Goal: Check status: Check status

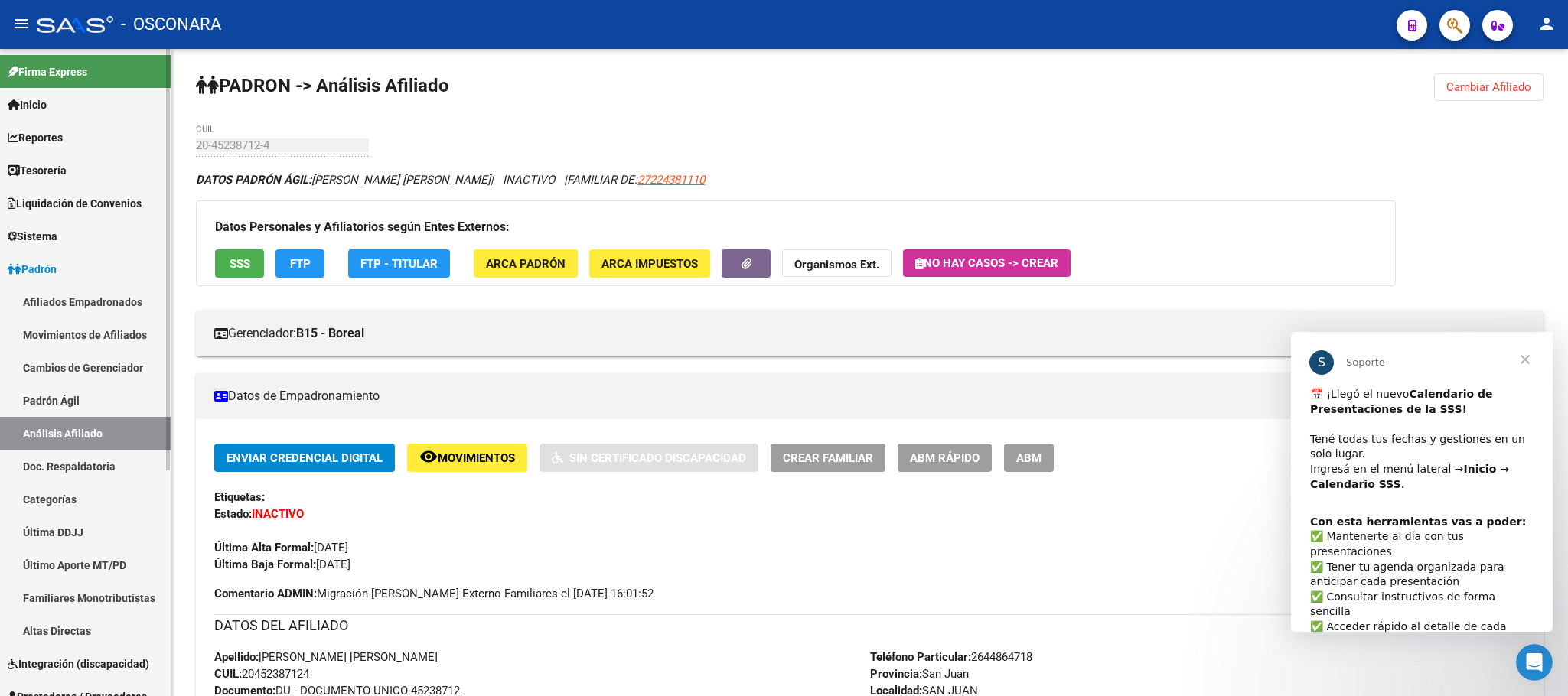
click at [69, 384] on link "Padrón Ágil" at bounding box center [85, 401] width 170 height 33
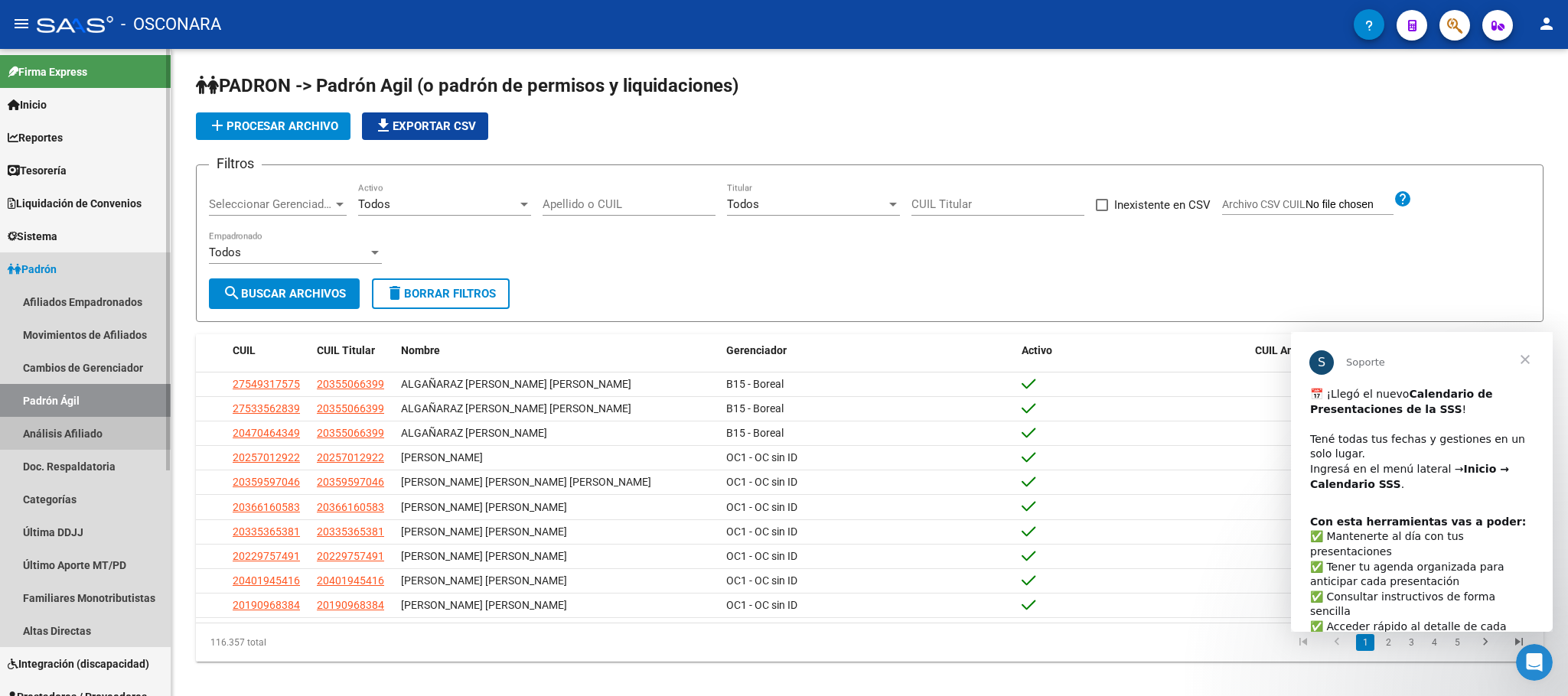
click at [78, 423] on link "Análisis Afiliado" at bounding box center [85, 434] width 170 height 33
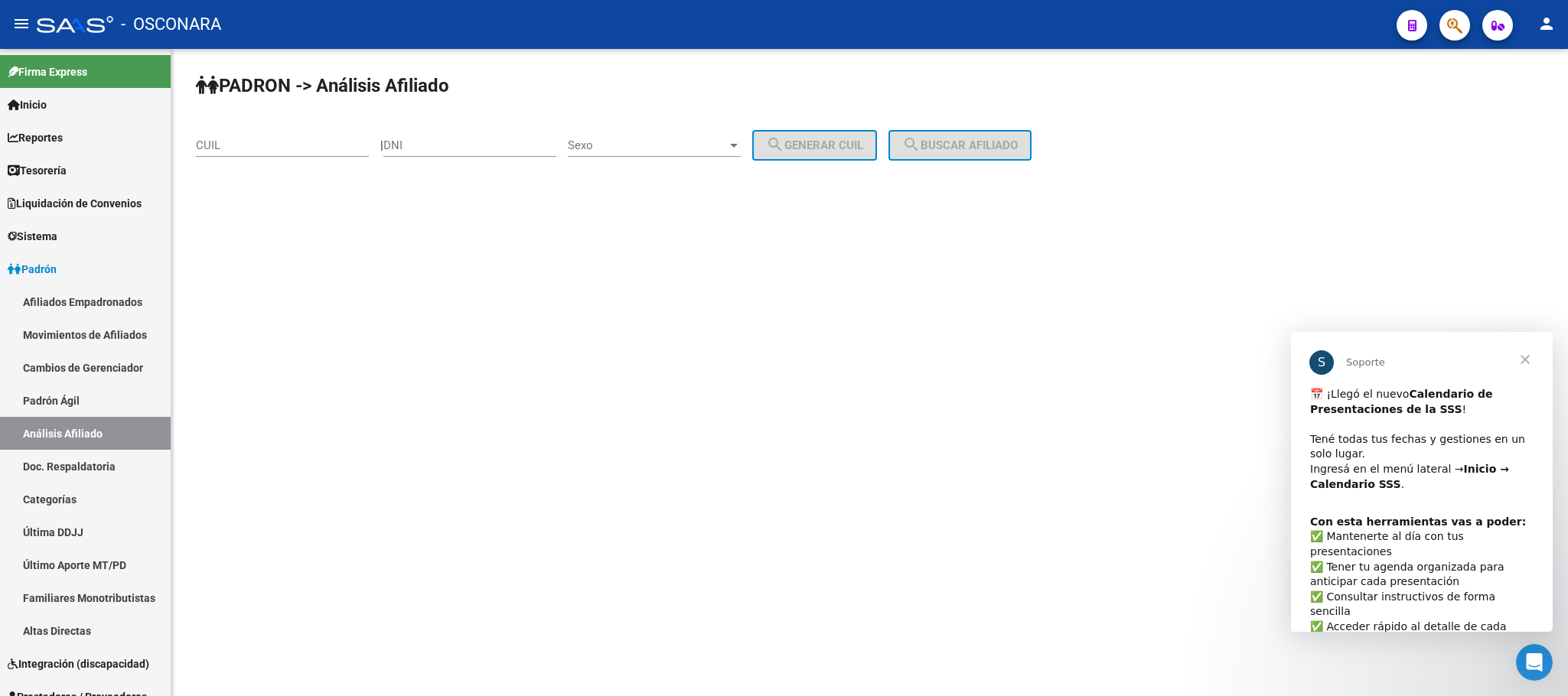
click at [278, 159] on div "CUIL" at bounding box center [282, 148] width 173 height 47
click at [278, 133] on div "CUIL" at bounding box center [282, 141] width 173 height 33
paste input "20-38615978-6"
type input "20-38615978-6"
click at [962, 133] on button "search Buscar afiliado" at bounding box center [959, 145] width 143 height 31
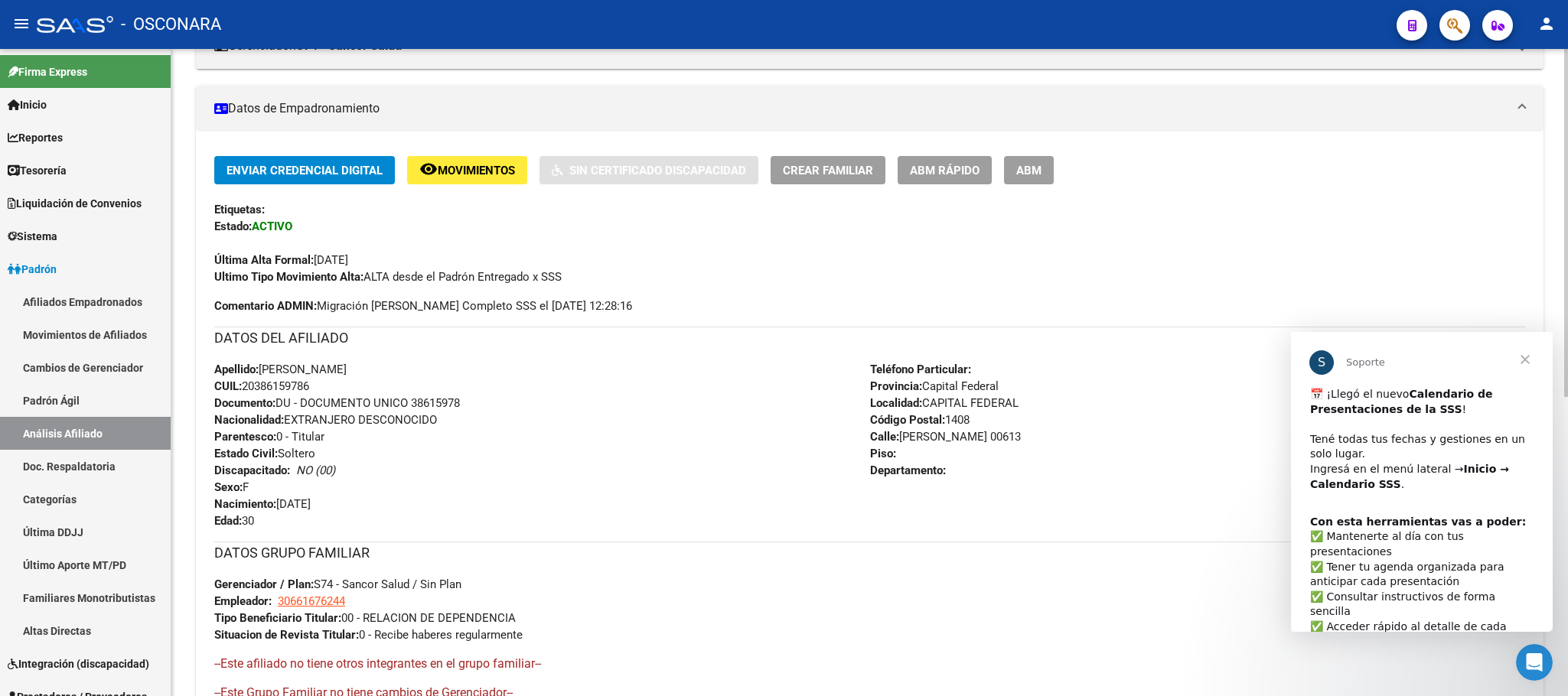
scroll to position [555, 0]
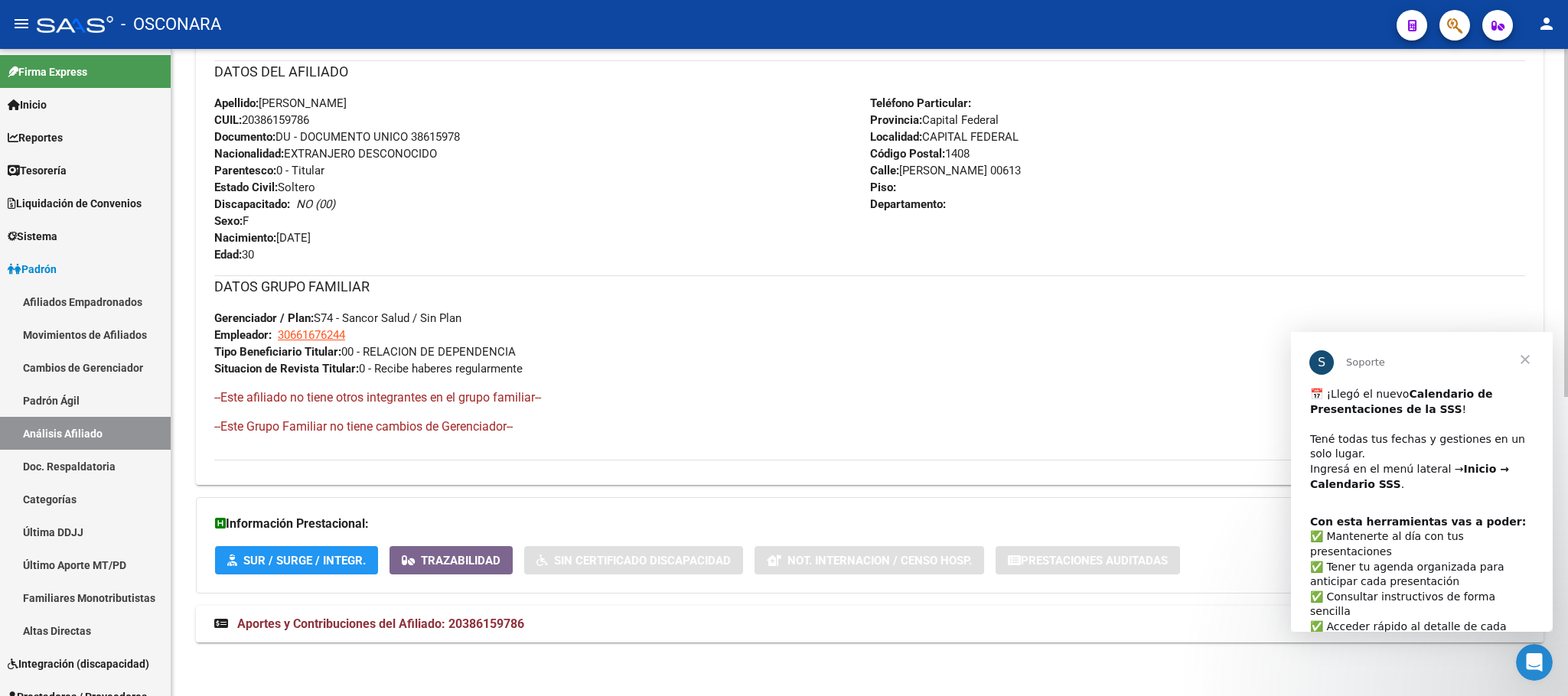
click at [485, 611] on mat-expansion-panel-header "Aportes y Contribuciones del Afiliado: 20386159786" at bounding box center [869, 624] width 1347 height 37
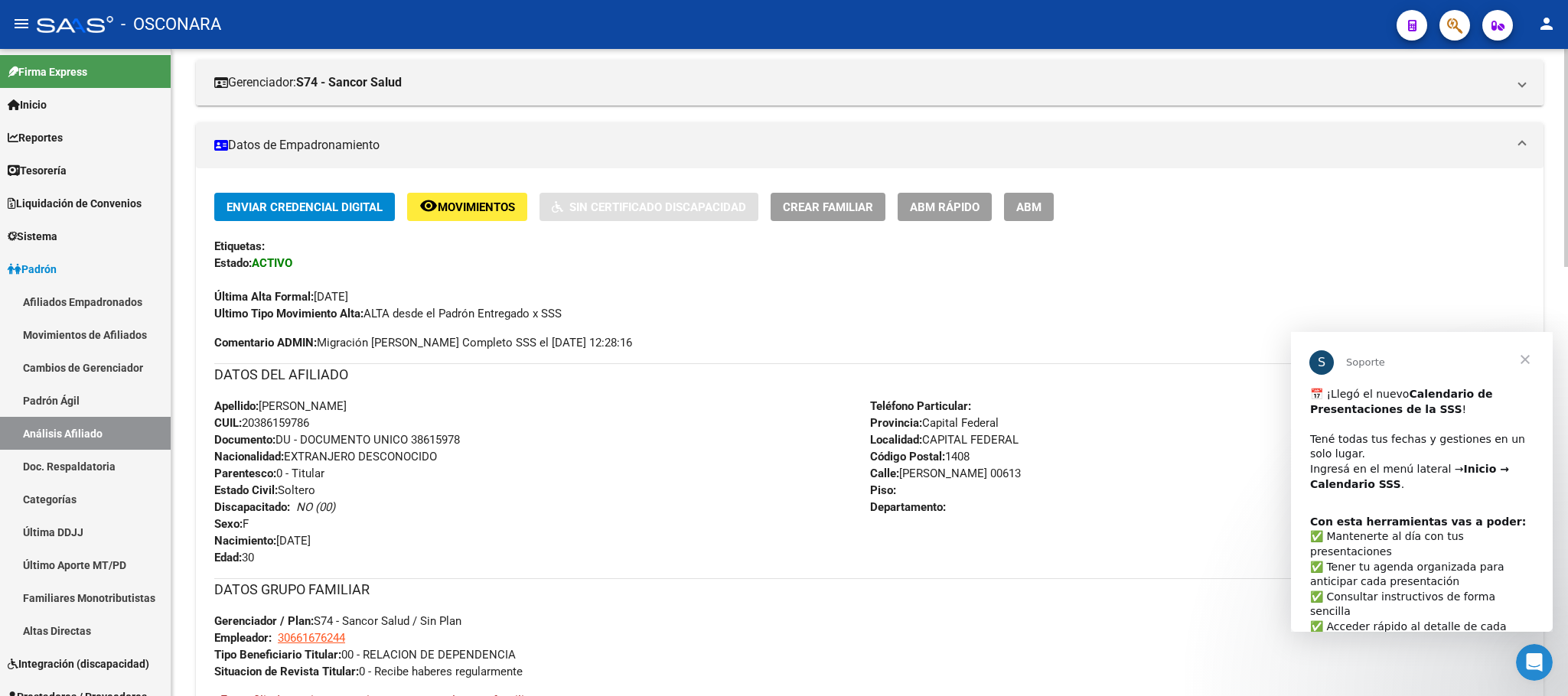
scroll to position [0, 0]
